Goal: Task Accomplishment & Management: Use online tool/utility

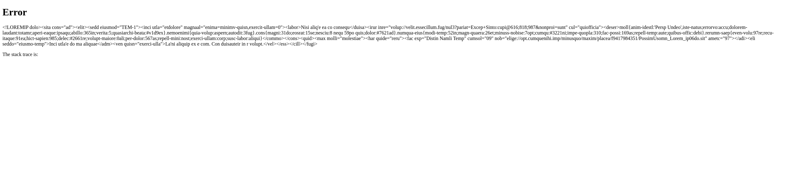
click at [52, 62] on html "Error The stack trace is:" at bounding box center [394, 31] width 788 height 62
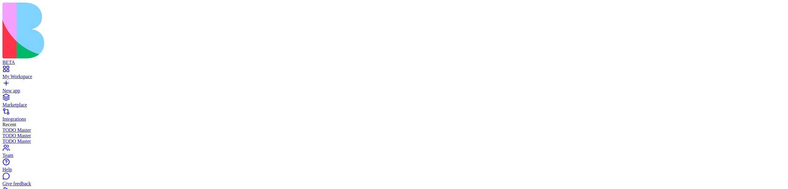
click at [647, 47] on span "Indicates if the task is overdue (past due date and not completed)" at bounding box center [711, 44] width 128 height 5
drag, startPoint x: 638, startPoint y: 54, endPoint x: 727, endPoint y: 53, distance: 89.3
click at [727, 47] on span "Indicates if the task is overdue (past due date and not completed)" at bounding box center [711, 44] width 128 height 5
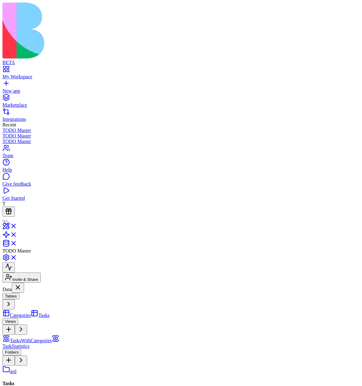
scroll to position [0, 337]
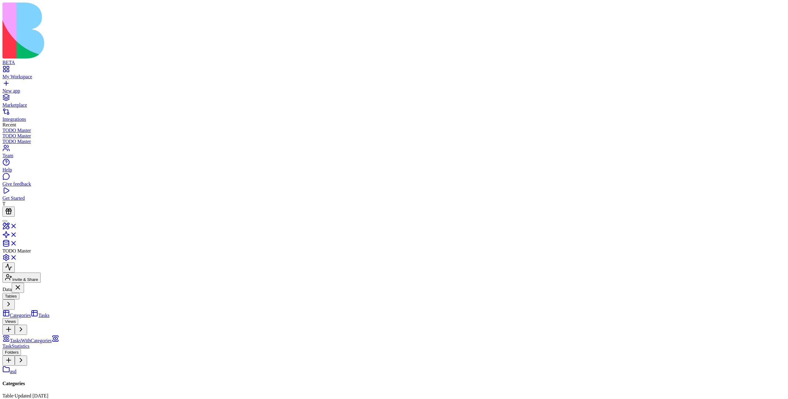
click at [46, 189] on link "TasksWithCategories" at bounding box center [26, 340] width 49 height 5
click at [47, 189] on link "TaskStatistics" at bounding box center [30, 343] width 57 height 11
click at [51, 189] on span "TasksWithCategories" at bounding box center [31, 340] width 42 height 5
click at [31, 189] on link "Categories" at bounding box center [16, 314] width 28 height 5
click at [17, 189] on link at bounding box center [9, 236] width 15 height 5
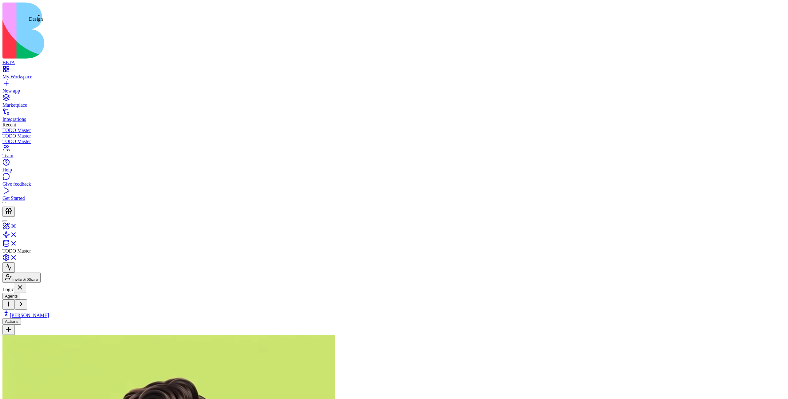
click at [17, 189] on link at bounding box center [9, 227] width 15 height 5
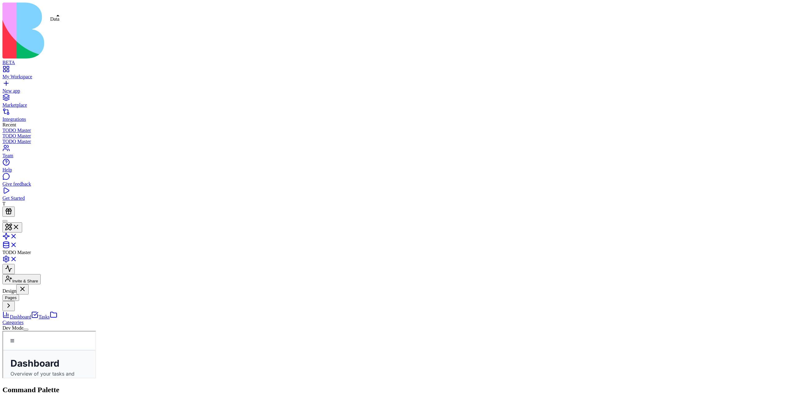
click at [17, 189] on link at bounding box center [9, 246] width 15 height 5
click at [44, 189] on link "Tasks" at bounding box center [40, 314] width 18 height 5
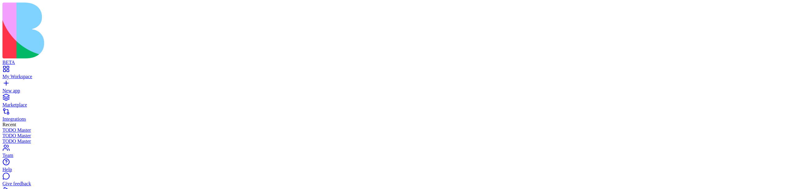
click at [27, 102] on div "Marketplace" at bounding box center [394, 105] width 784 height 6
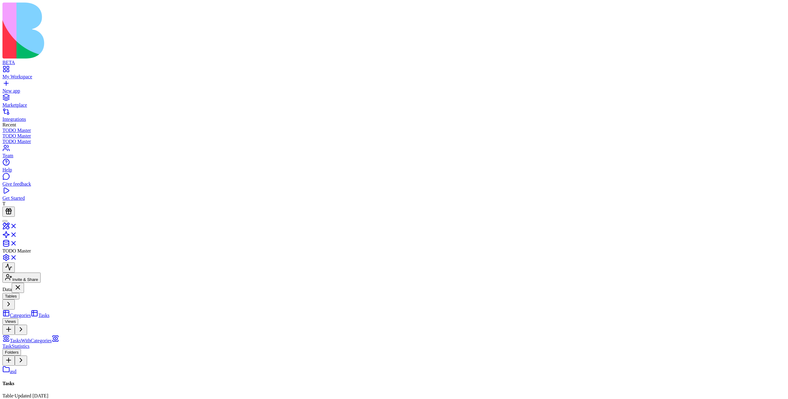
click at [10, 68] on link "My Workspace" at bounding box center [394, 73] width 784 height 11
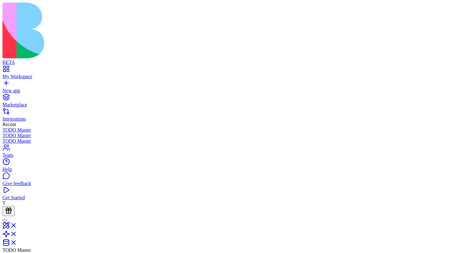
scroll to position [0, 316]
click at [53, 189] on div at bounding box center [232, 235] width 461 height 26
click at [17, 189] on link at bounding box center [9, 236] width 15 height 5
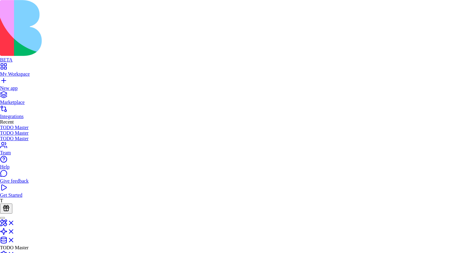
type input "******"
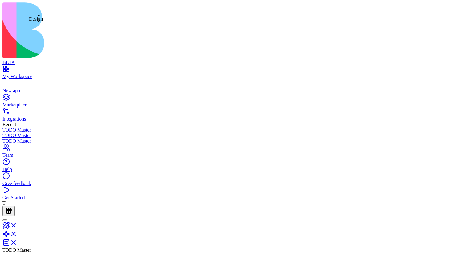
click at [17, 189] on link at bounding box center [9, 227] width 15 height 5
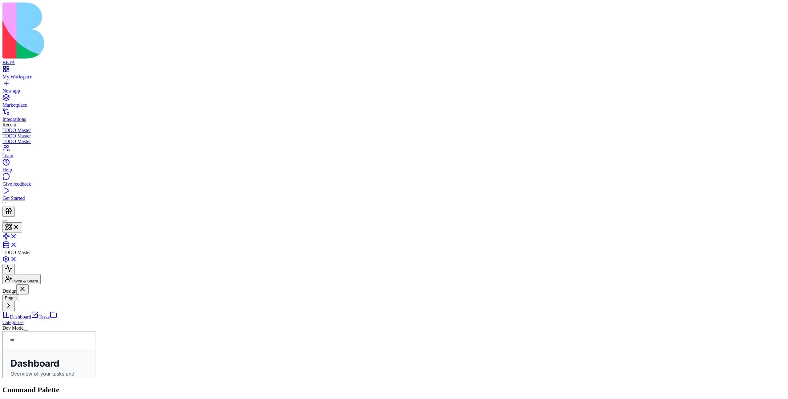
click at [29, 189] on button at bounding box center [22, 289] width 12 height 10
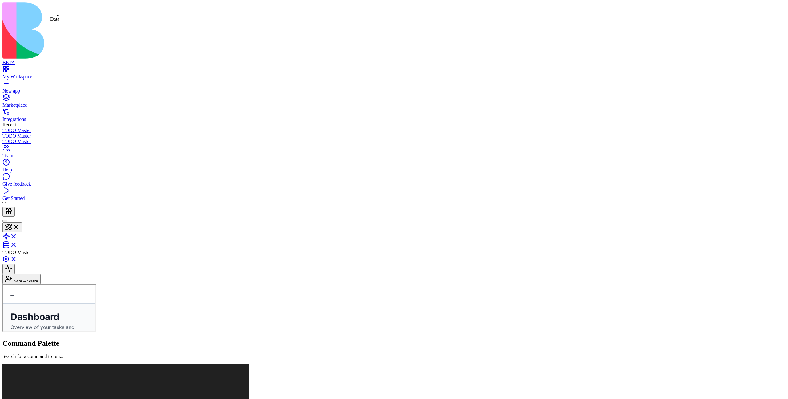
click at [17, 189] on link at bounding box center [9, 246] width 15 height 5
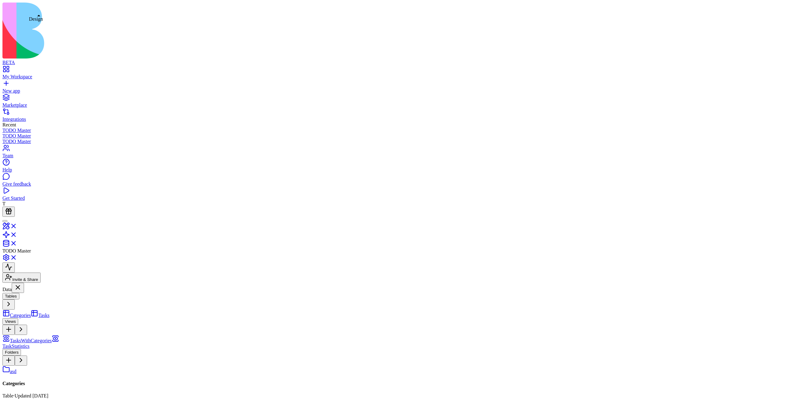
click at [17, 189] on link at bounding box center [9, 227] width 15 height 5
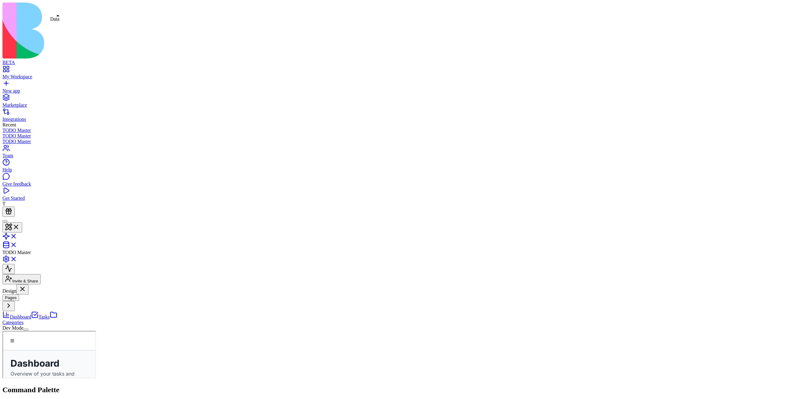
click at [17, 189] on link at bounding box center [9, 246] width 15 height 5
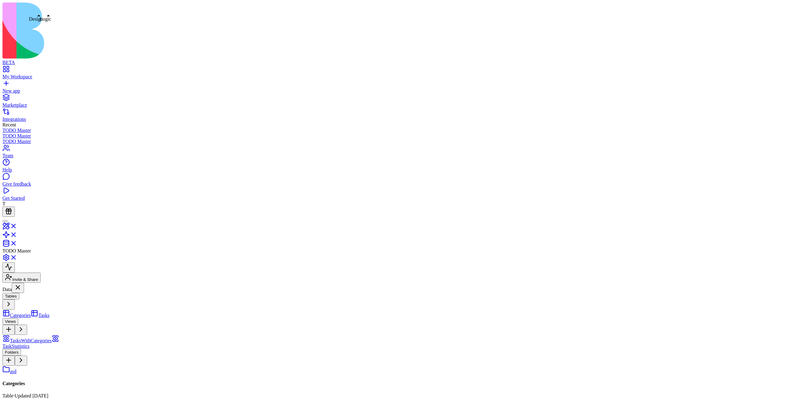
click at [17, 189] on link at bounding box center [9, 227] width 15 height 5
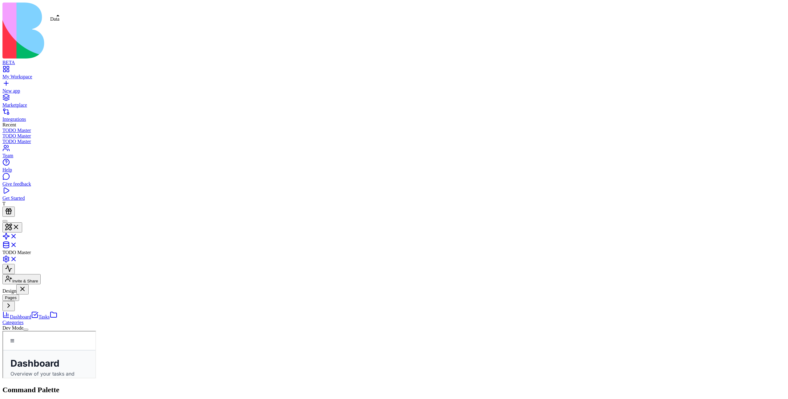
click at [61, 189] on header "TODO Master Invite & Share" at bounding box center [394, 250] width 784 height 67
click at [16, 189] on button at bounding box center [11, 339] width 9 height 9
click at [66, 189] on div "TODO Master" at bounding box center [394, 236] width 784 height 38
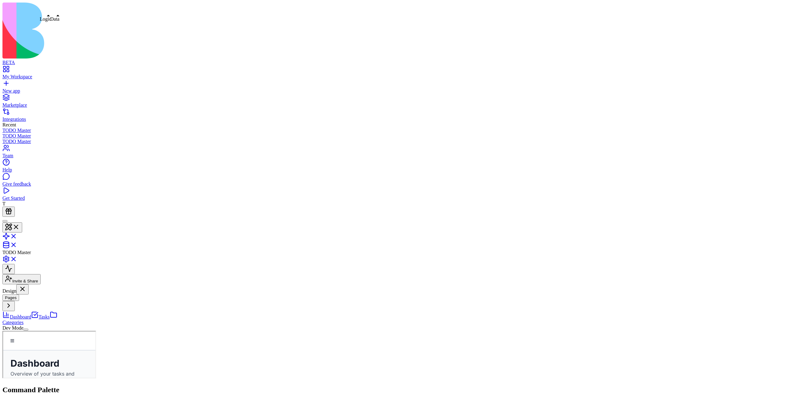
click at [17, 189] on link at bounding box center [9, 237] width 15 height 5
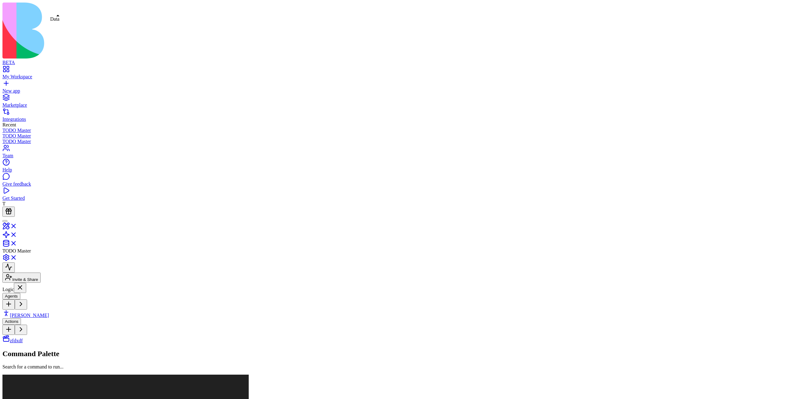
click at [17, 189] on link at bounding box center [9, 244] width 15 height 5
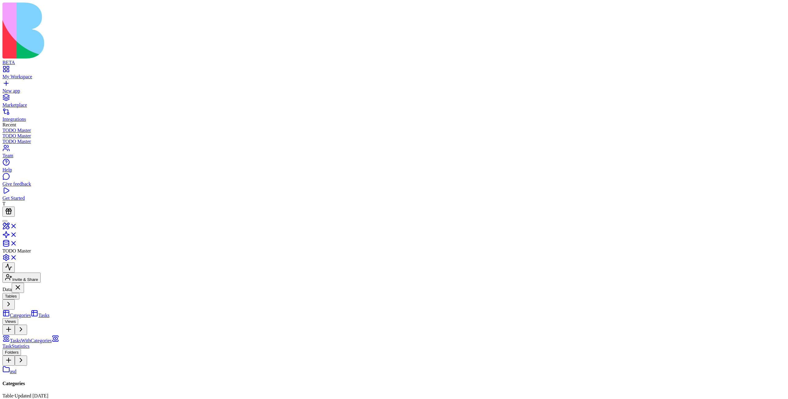
click at [38, 189] on span "Tasks" at bounding box center [43, 314] width 11 height 5
click at [31, 189] on span "Categories" at bounding box center [20, 314] width 21 height 5
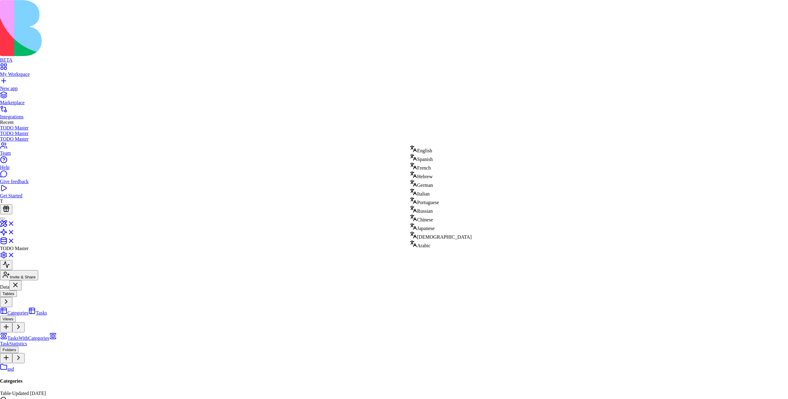
click at [425, 148] on div "English" at bounding box center [441, 149] width 62 height 9
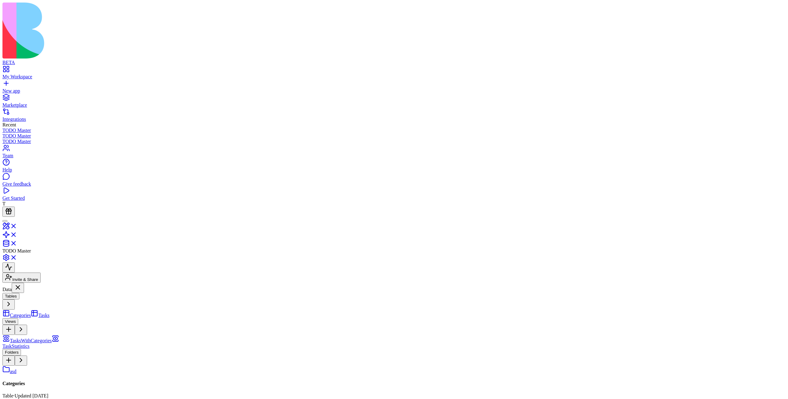
click at [49, 189] on link "TasksWithCategories" at bounding box center [26, 340] width 49 height 5
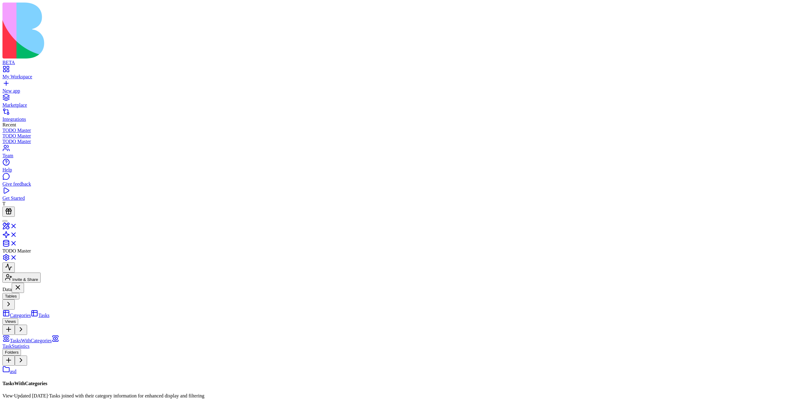
click at [59, 338] on link "TaskStatistics" at bounding box center [30, 343] width 57 height 11
click at [52, 338] on span "TasksWithCategories" at bounding box center [31, 340] width 42 height 5
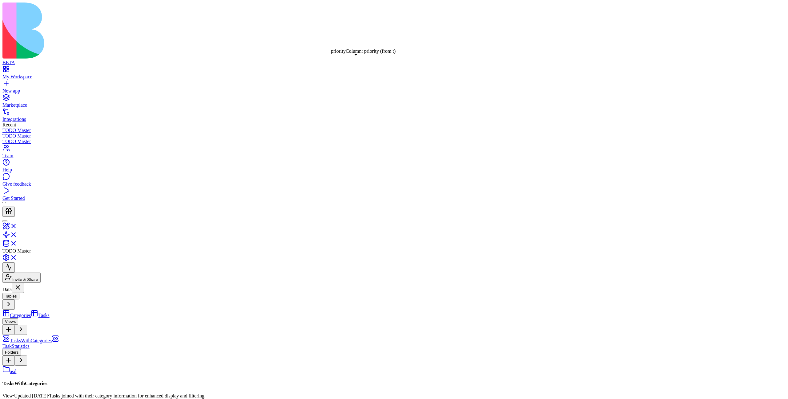
click at [41, 312] on link "Tasks" at bounding box center [40, 314] width 18 height 5
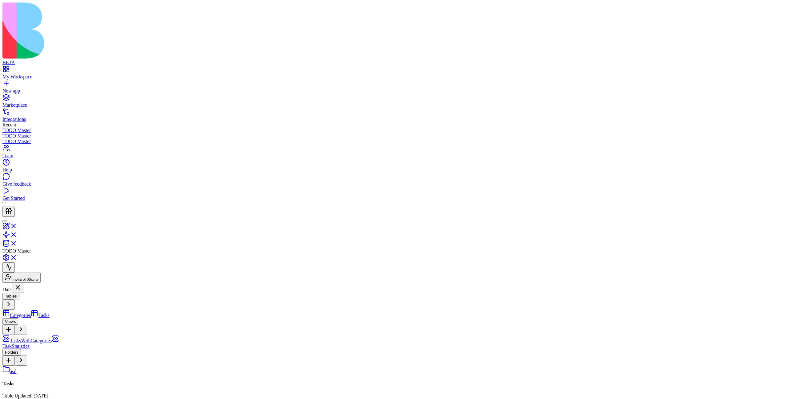
click at [50, 338] on link "TasksWithCategories" at bounding box center [26, 340] width 49 height 5
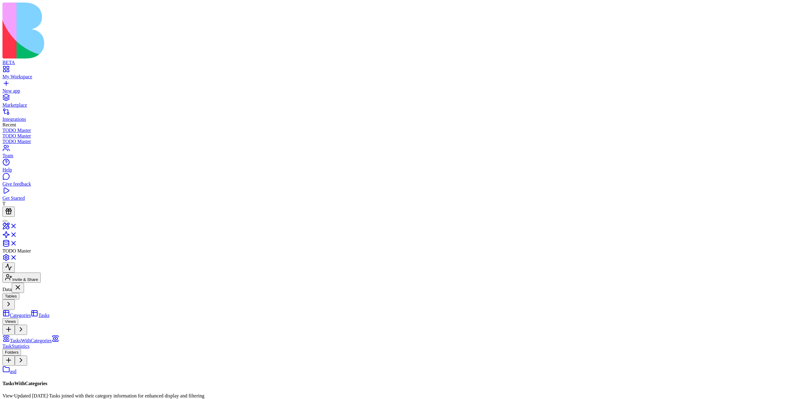
click at [31, 312] on link "Categories" at bounding box center [16, 314] width 28 height 5
click at [17, 257] on link at bounding box center [9, 259] width 15 height 5
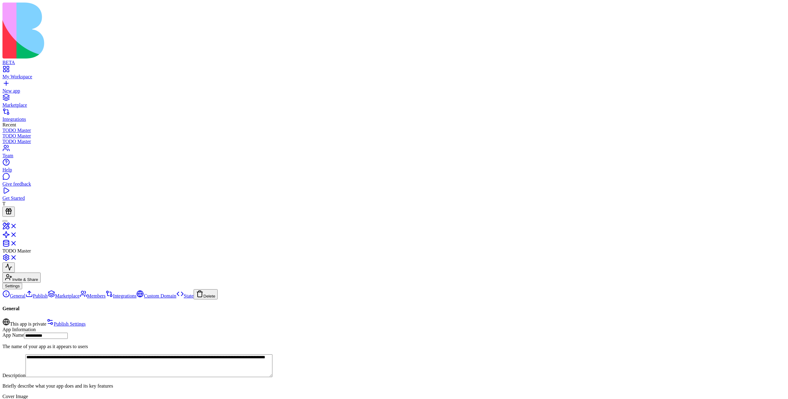
click at [17, 242] on link at bounding box center [9, 244] width 15 height 5
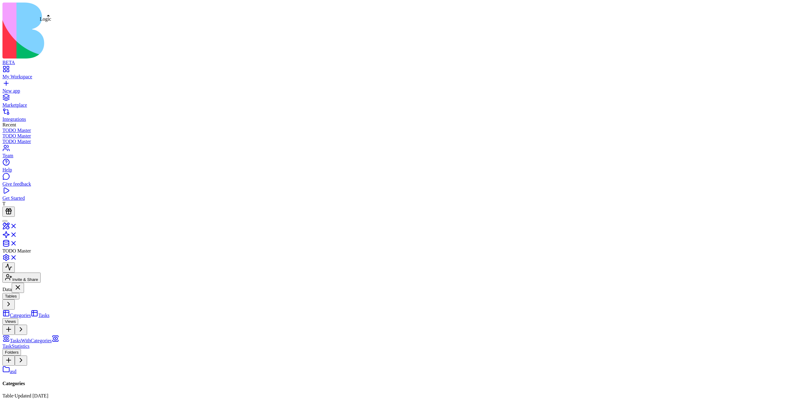
click at [17, 234] on link at bounding box center [9, 236] width 15 height 5
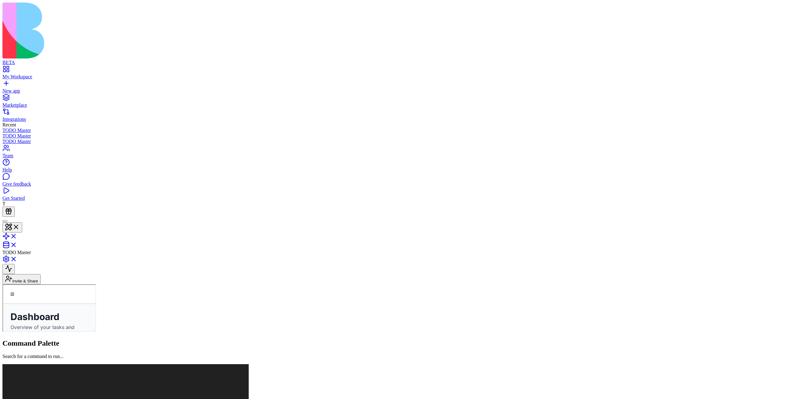
click at [2, 284] on link "Tasks" at bounding box center [2, 284] width 0 height 0
click at [17, 244] on link at bounding box center [9, 246] width 15 height 5
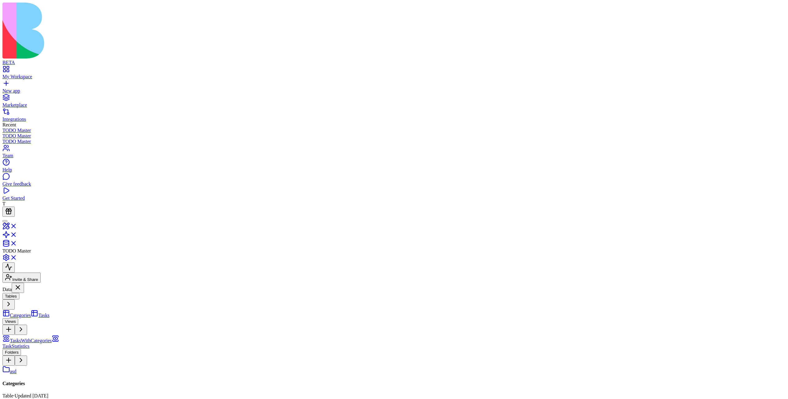
drag, startPoint x: 211, startPoint y: 106, endPoint x: 233, endPoint y: 109, distance: 21.8
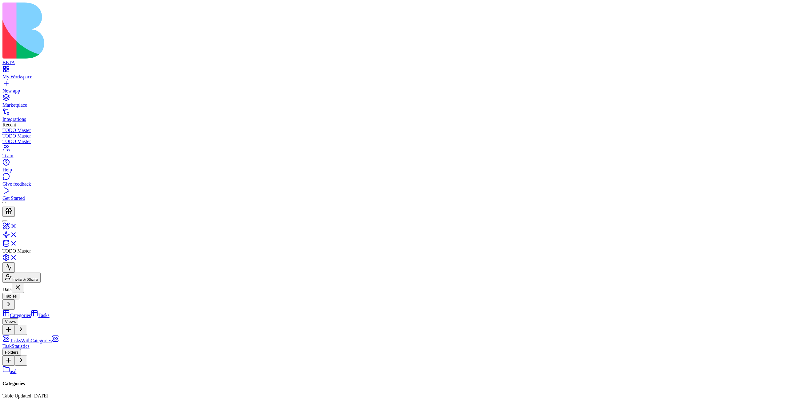
drag, startPoint x: 222, startPoint y: 109, endPoint x: 260, endPoint y: 108, distance: 38.2
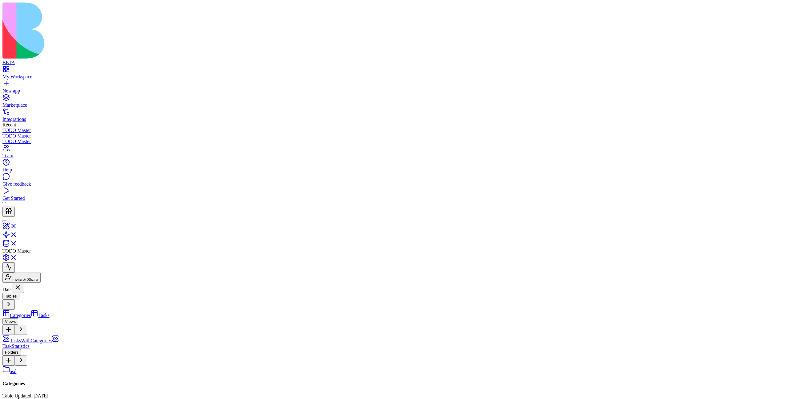
drag, startPoint x: 252, startPoint y: 108, endPoint x: 196, endPoint y: 109, distance: 56.1
drag, startPoint x: 196, startPoint y: 109, endPoint x: 232, endPoint y: 109, distance: 35.4
